Goal: Information Seeking & Learning: Learn about a topic

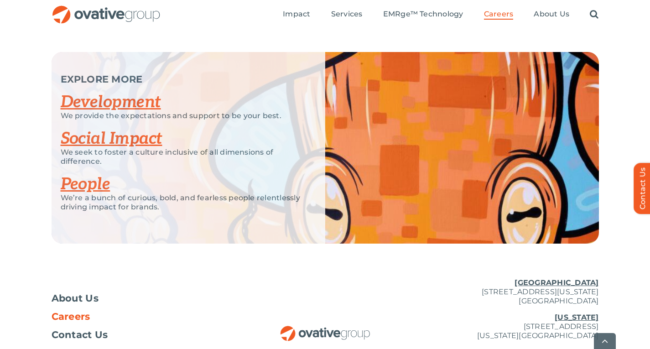
scroll to position [1841, 0]
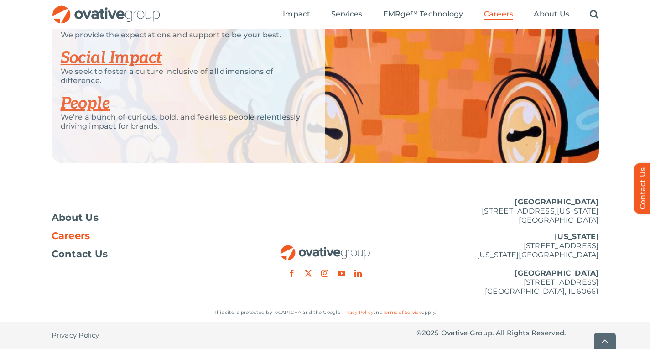
click at [100, 16] on img "OG_Full_horizontal_RGB" at bounding box center [106, 14] width 109 height 19
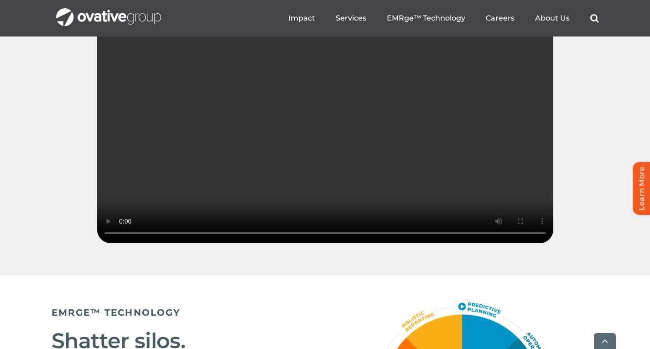
scroll to position [1356, 0]
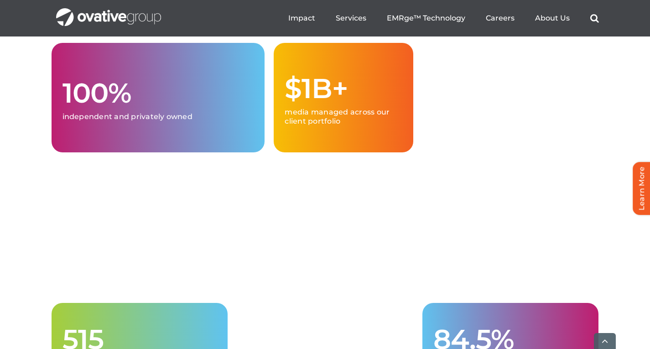
click at [0, 226] on div "100% independent and privately owned $1B+ media managed across our client portf…" at bounding box center [325, 225] width 650 height 365
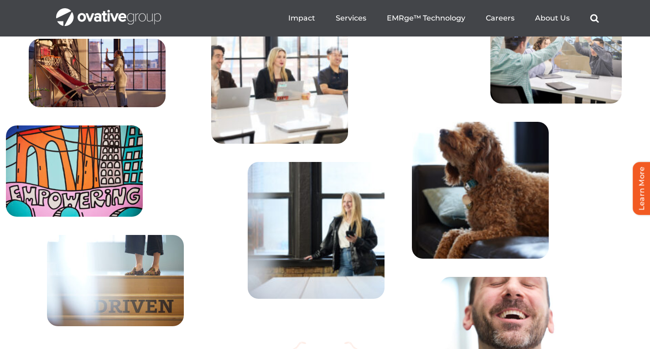
scroll to position [3080, 0]
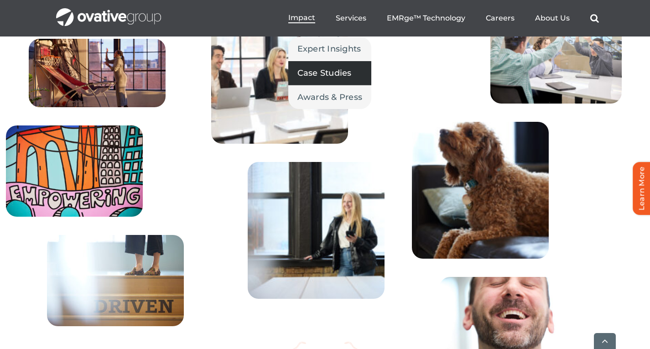
click at [309, 77] on span "Case Studies" at bounding box center [324, 73] width 54 height 13
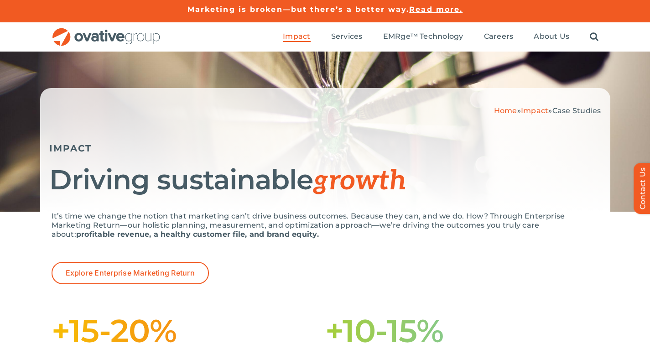
scroll to position [2, 0]
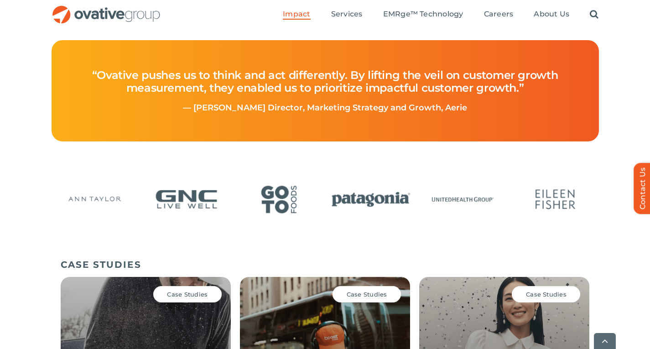
scroll to position [417, 0]
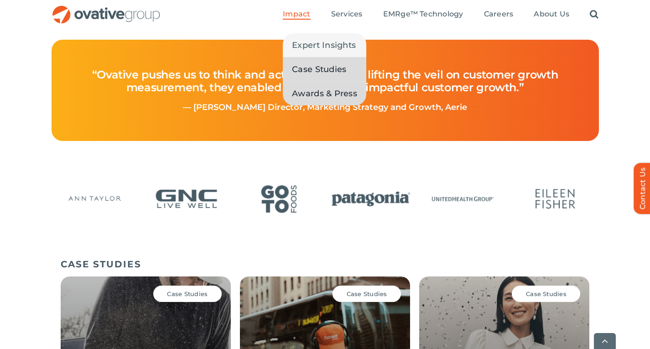
click at [310, 95] on span "Awards & Press" at bounding box center [324, 93] width 65 height 13
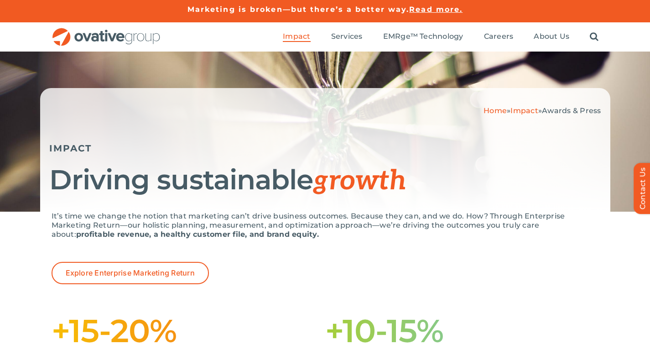
scroll to position [12, 0]
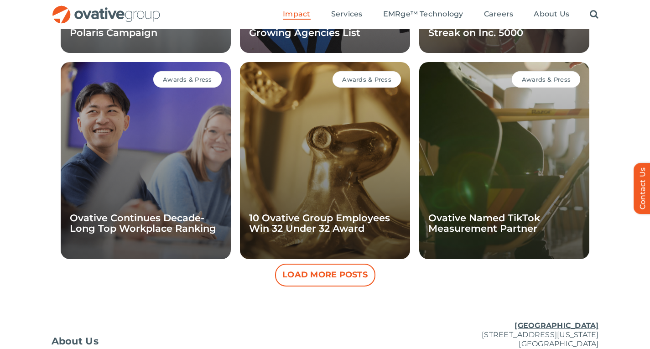
scroll to position [833, 0]
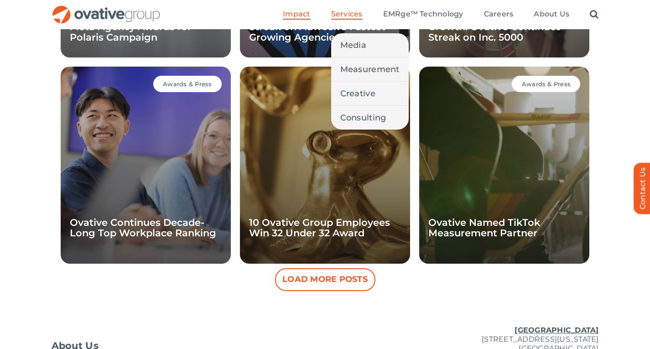
click at [345, 12] on span "Services" at bounding box center [346, 14] width 31 height 9
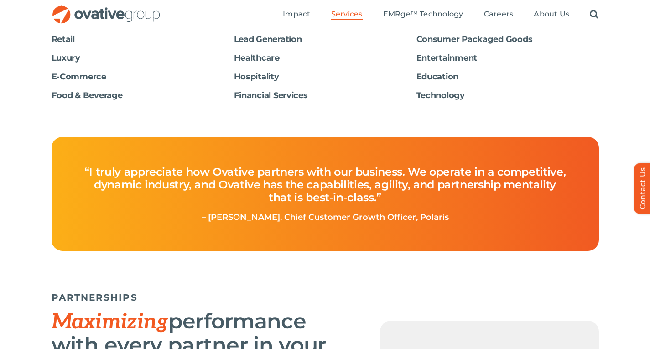
scroll to position [1641, 0]
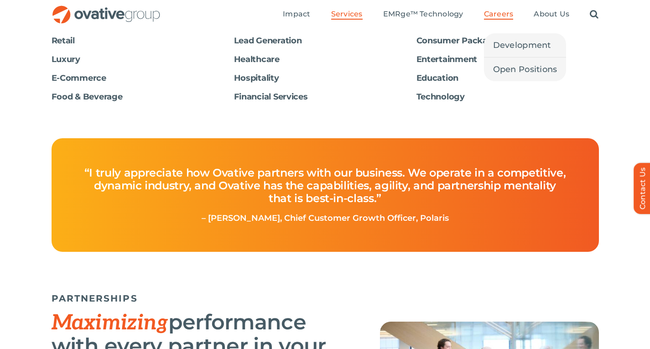
click at [501, 15] on span "Careers" at bounding box center [499, 14] width 30 height 9
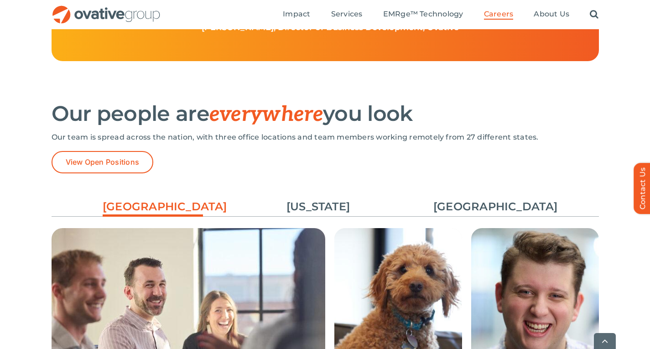
scroll to position [1290, 0]
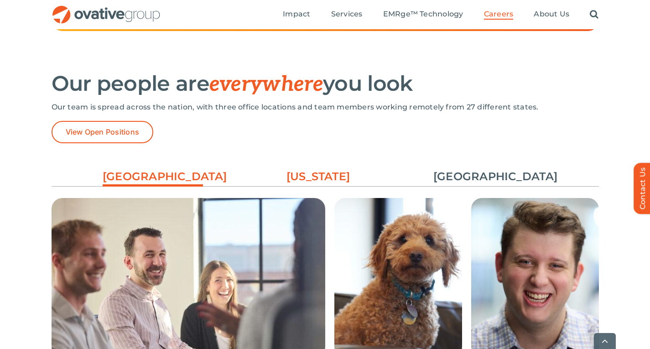
click at [315, 179] on link "[US_STATE]" at bounding box center [318, 177] width 100 height 16
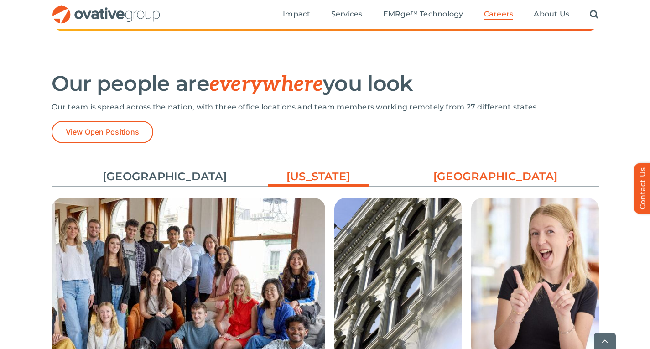
click at [474, 182] on link "[GEOGRAPHIC_DATA]" at bounding box center [483, 177] width 100 height 16
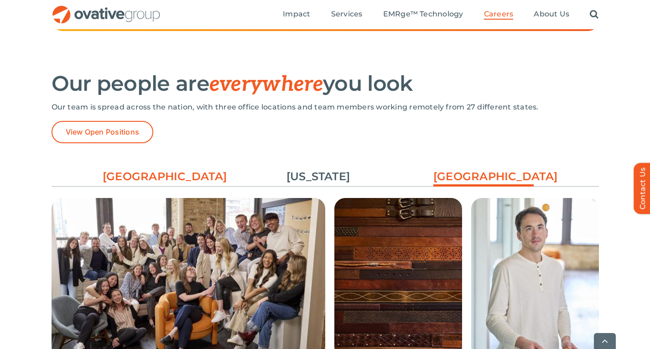
click at [186, 176] on link "[GEOGRAPHIC_DATA]" at bounding box center [153, 177] width 100 height 16
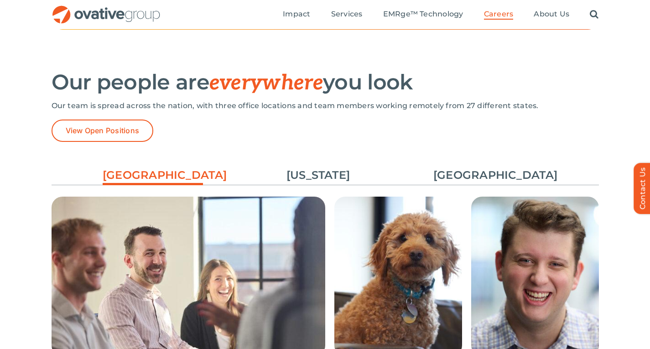
scroll to position [1286, 0]
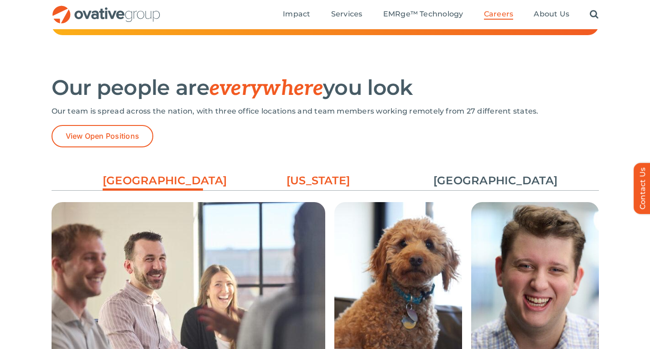
click at [319, 175] on link "[US_STATE]" at bounding box center [318, 181] width 100 height 16
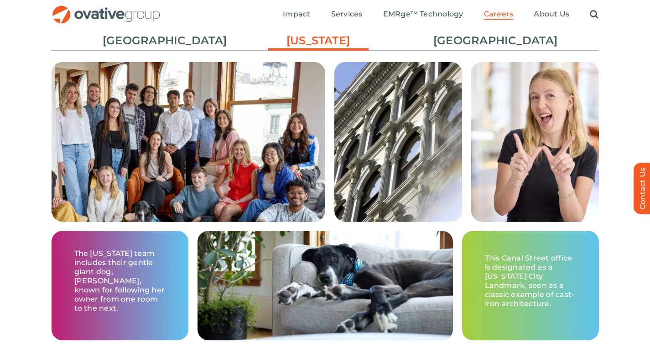
scroll to position [1345, 0]
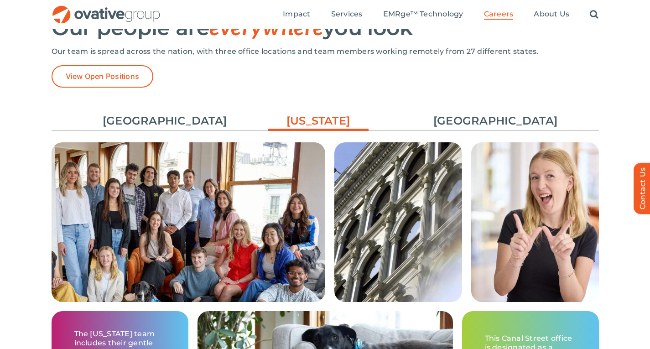
click at [461, 108] on div "Minneapolis New York Chicago The office boasts a Minnesota weather-friendly roo…" at bounding box center [325, 270] width 547 height 338
click at [462, 118] on link "[GEOGRAPHIC_DATA]" at bounding box center [483, 121] width 100 height 16
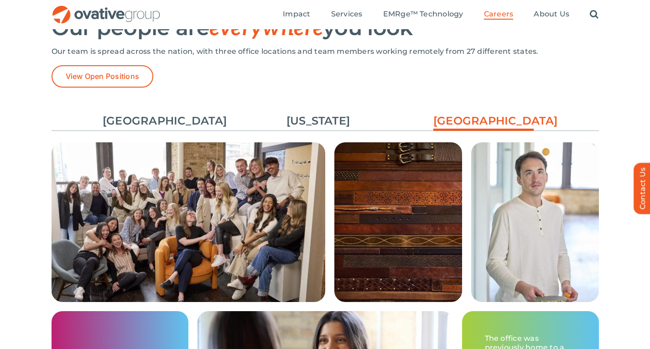
click at [124, 111] on ul "Minneapolis New York Chicago" at bounding box center [325, 121] width 547 height 25
click at [129, 129] on link "[GEOGRAPHIC_DATA]" at bounding box center [153, 121] width 100 height 16
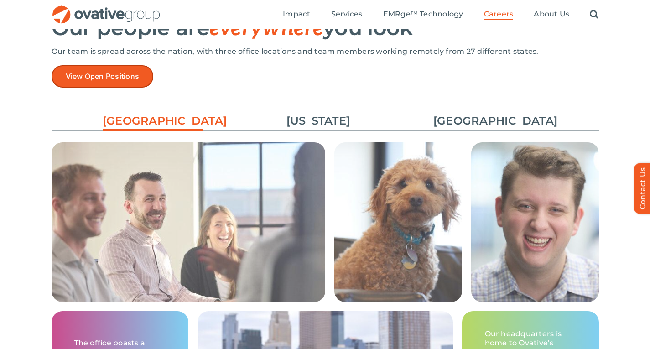
click at [100, 75] on span "View Open Positions" at bounding box center [103, 76] width 74 height 9
